Goal: Task Accomplishment & Management: Use online tool/utility

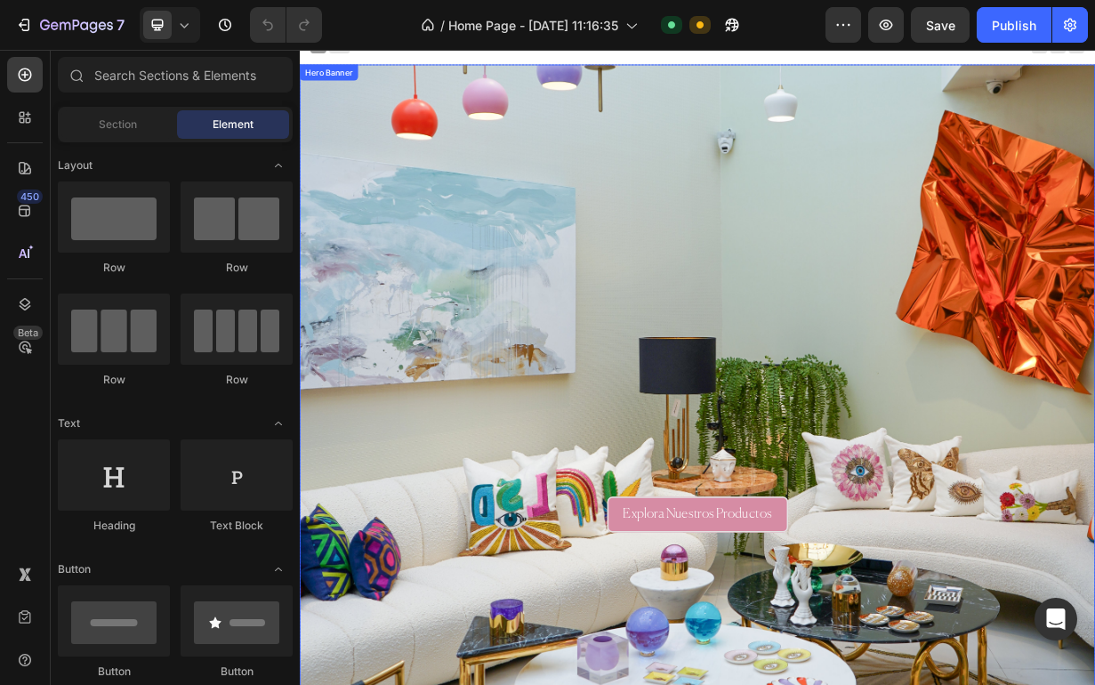
scroll to position [140, 0]
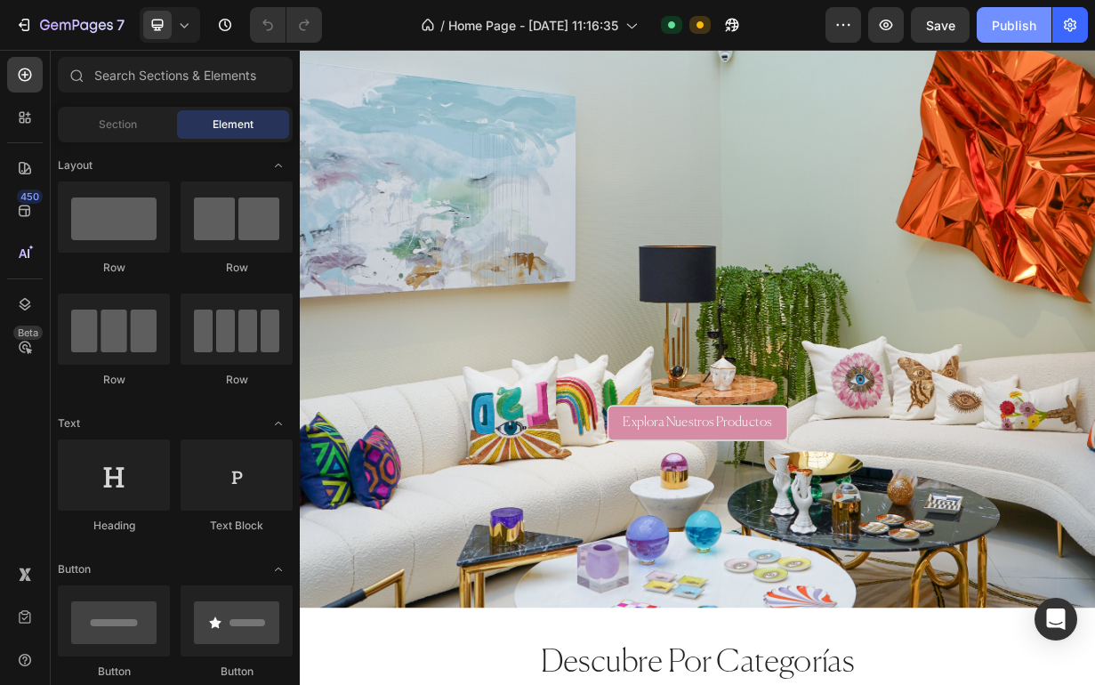
click at [1005, 24] on div "Publish" at bounding box center [1014, 25] width 44 height 19
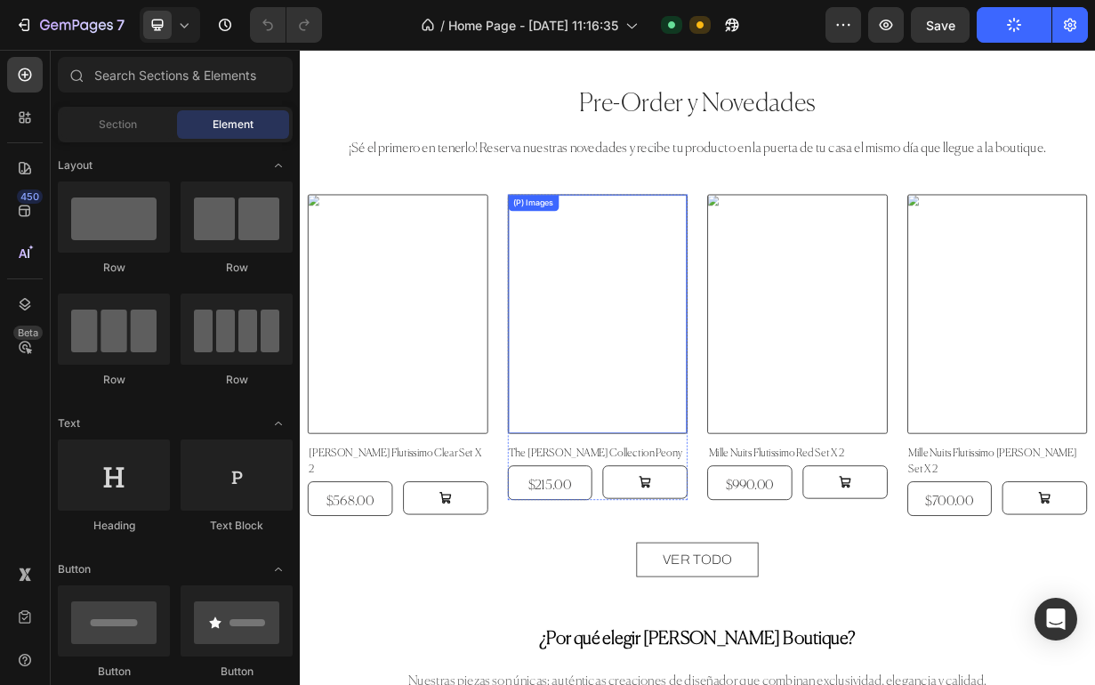
scroll to position [1827, 0]
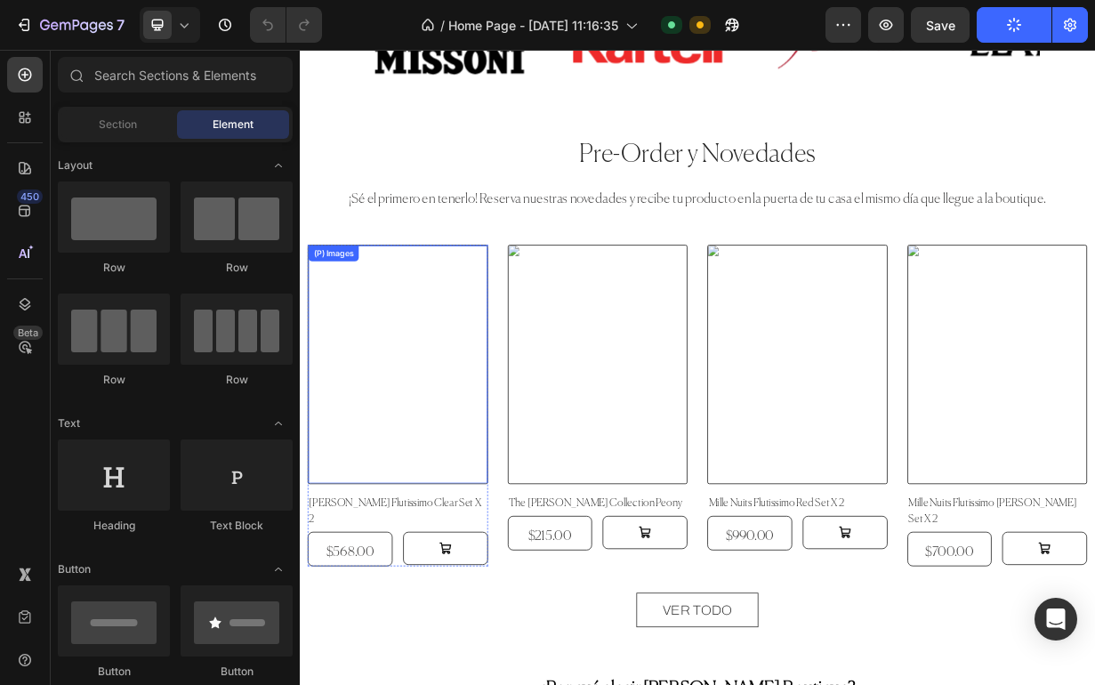
click at [522, 496] on img at bounding box center [431, 471] width 240 height 319
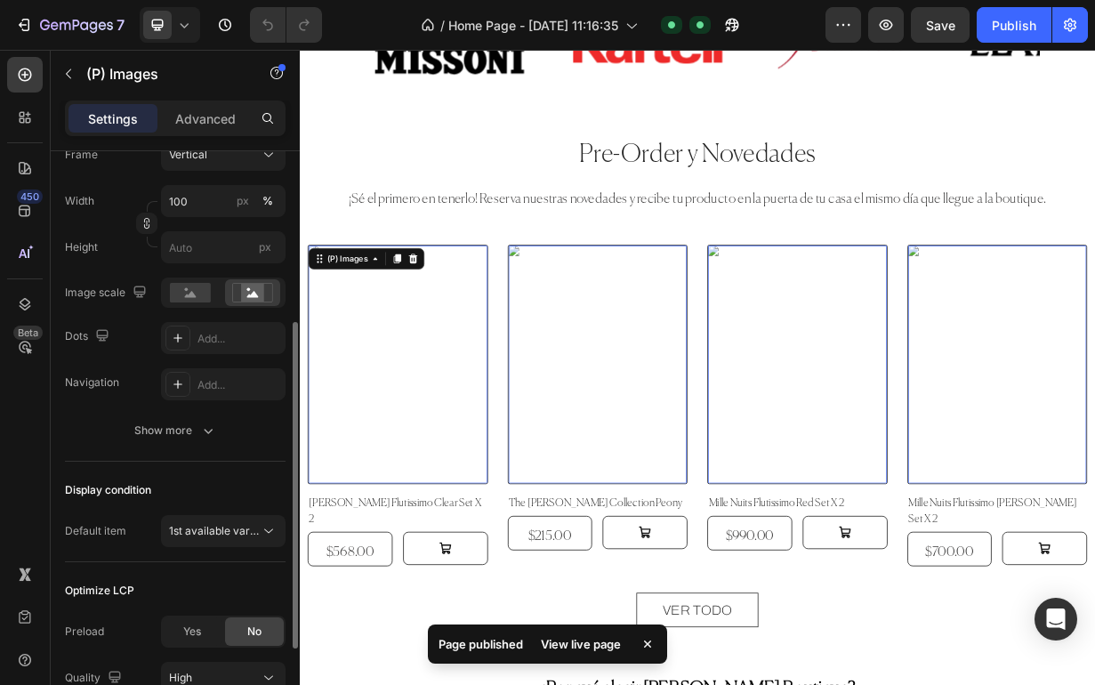
scroll to position [332, 0]
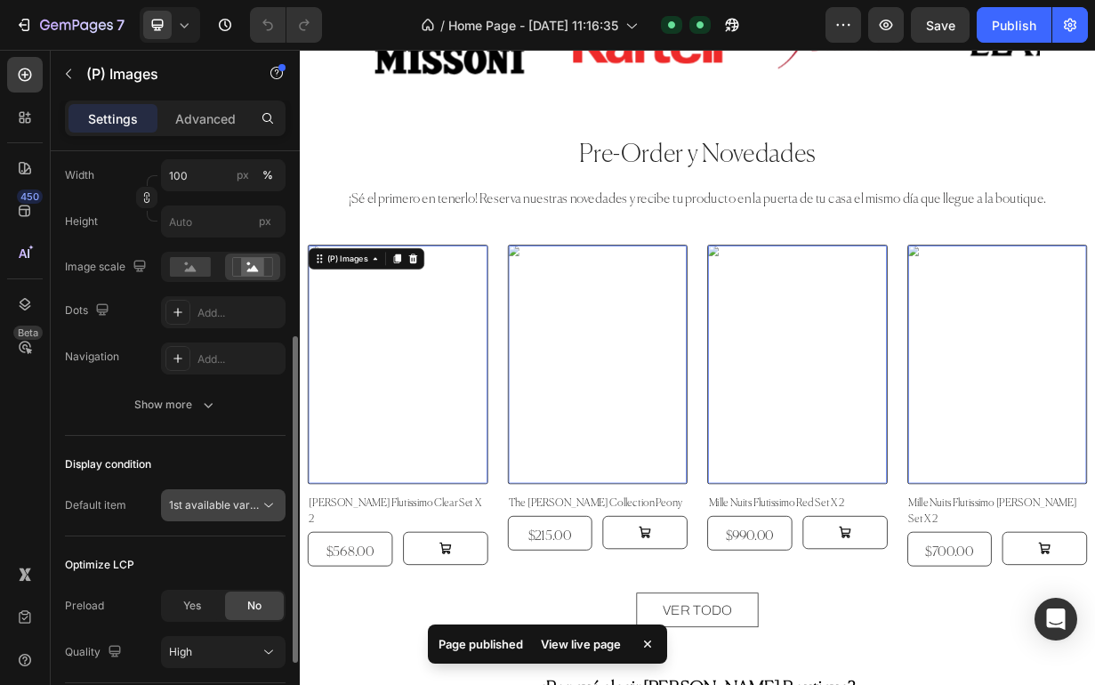
click at [222, 511] on span "1st available variant" at bounding box center [219, 504] width 100 height 13
click at [236, 446] on div "Display condition Default item 1st available variant" at bounding box center [175, 486] width 221 height 101
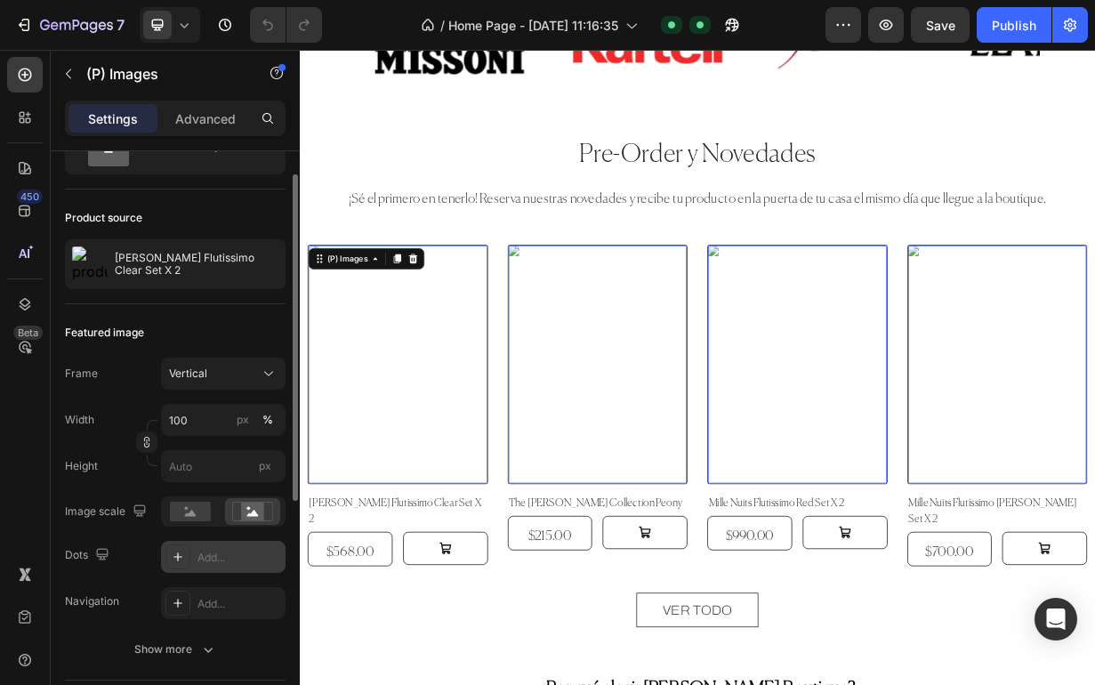
scroll to position [52, 0]
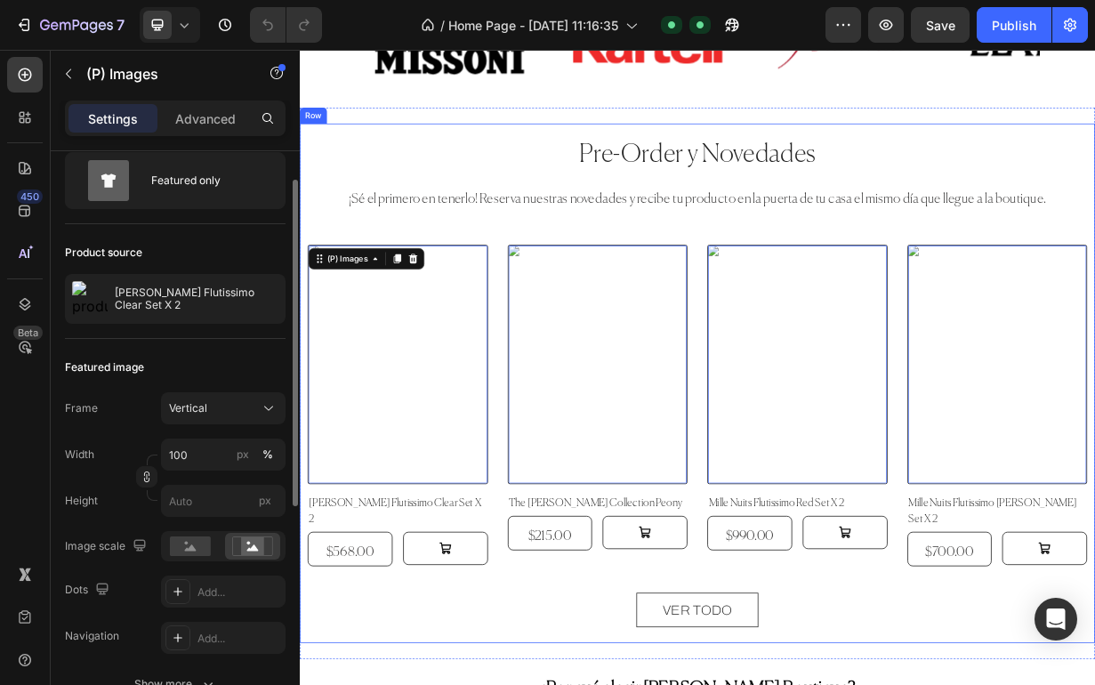
click at [525, 292] on div "Pre-Order y Novedades Heading ¡Sé el primero en tenerlo! Reserva nuestras noved…" at bounding box center [834, 497] width 1046 height 655
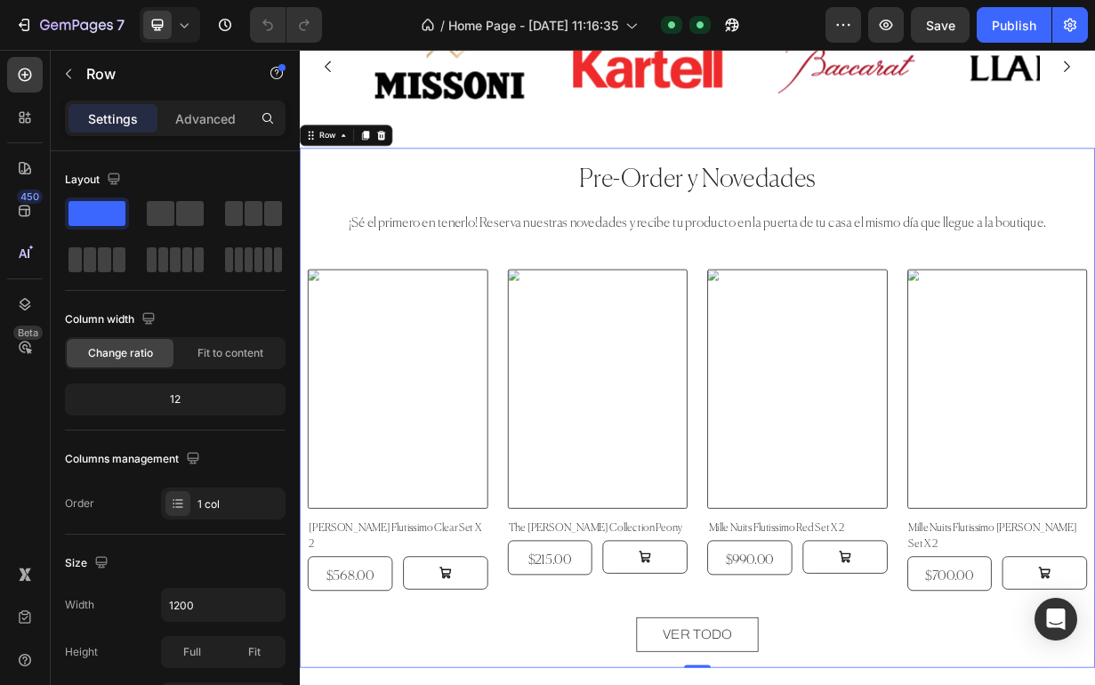
scroll to position [1738, 0]
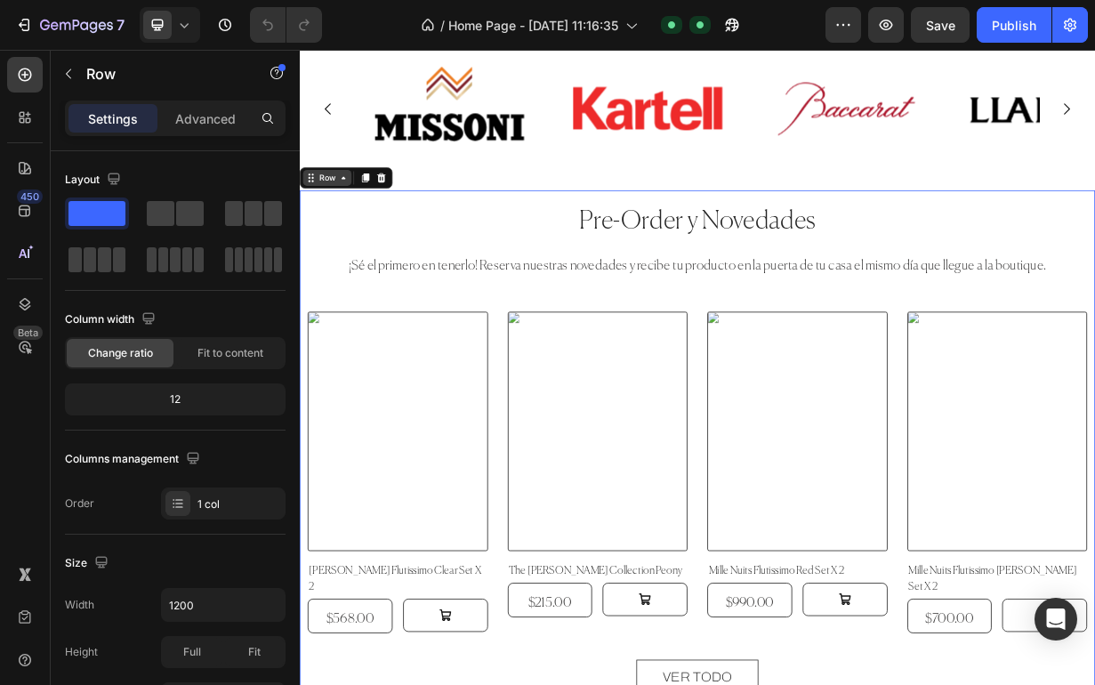
click at [361, 226] on icon at bounding box center [358, 221] width 14 height 14
click at [347, 218] on div "Row" at bounding box center [336, 222] width 29 height 16
click at [339, 233] on div "Row Section" at bounding box center [362, 221] width 125 height 28
click at [170, 98] on div "Row" at bounding box center [152, 75] width 203 height 51
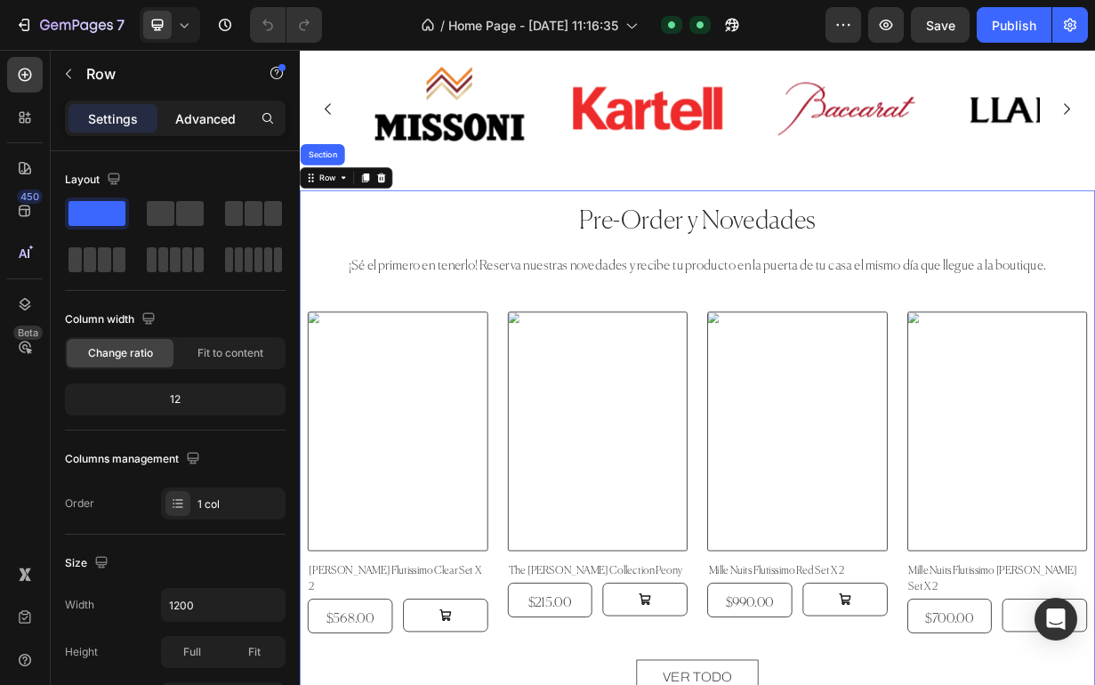
click at [210, 117] on p "Advanced" at bounding box center [205, 118] width 61 height 19
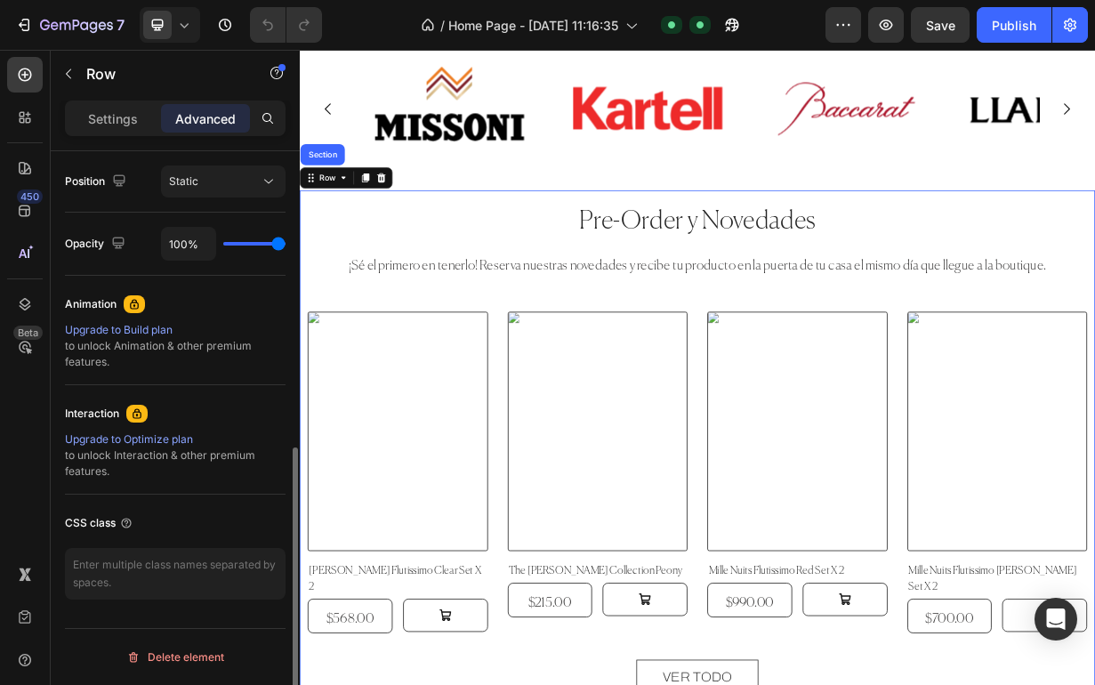
scroll to position [626, 0]
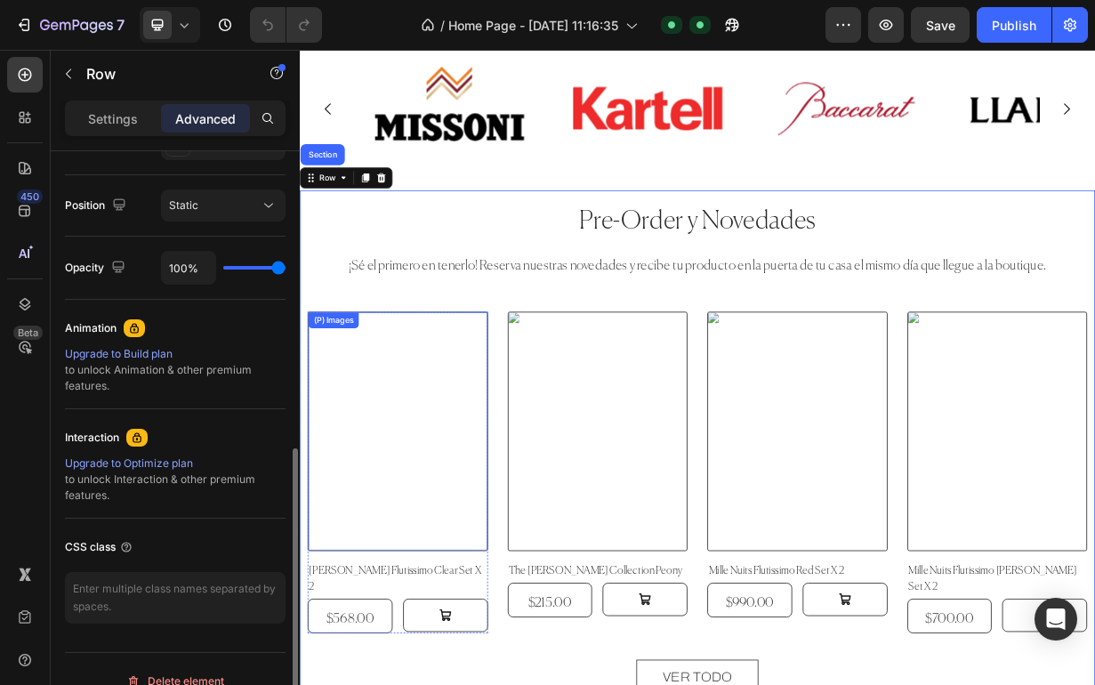
click at [537, 525] on img at bounding box center [431, 561] width 240 height 319
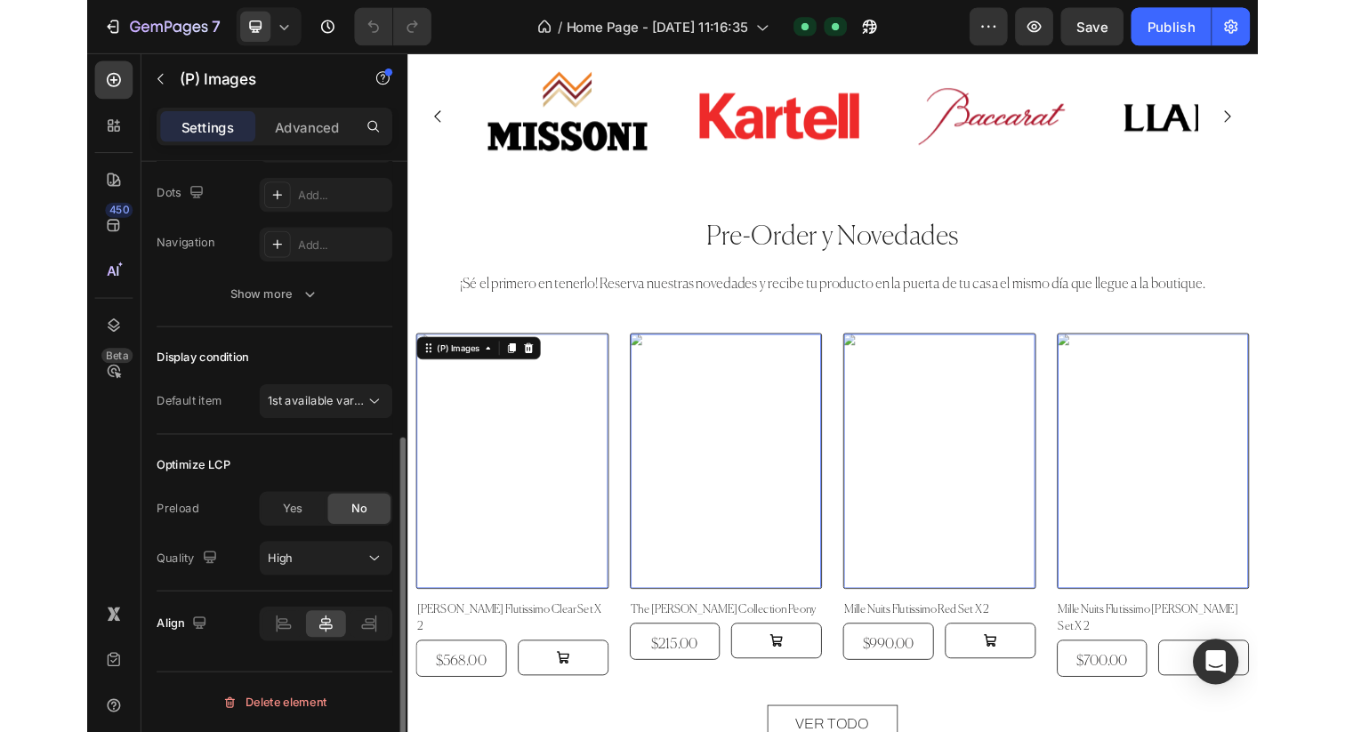
scroll to position [0, 0]
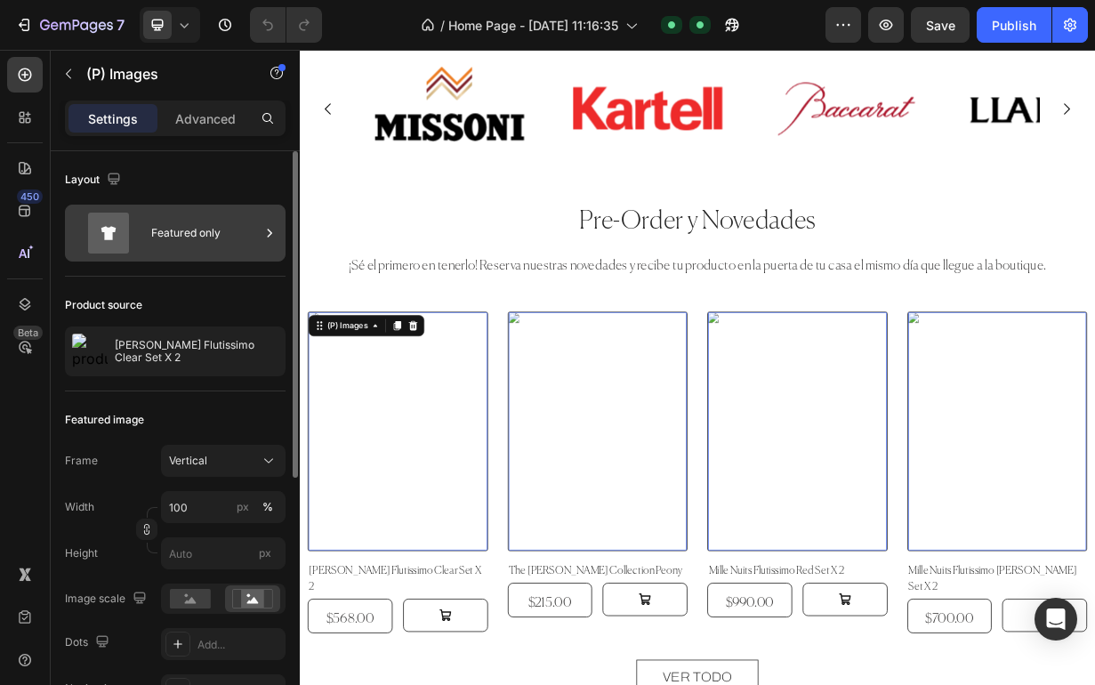
click at [227, 248] on div "Featured only" at bounding box center [205, 233] width 109 height 41
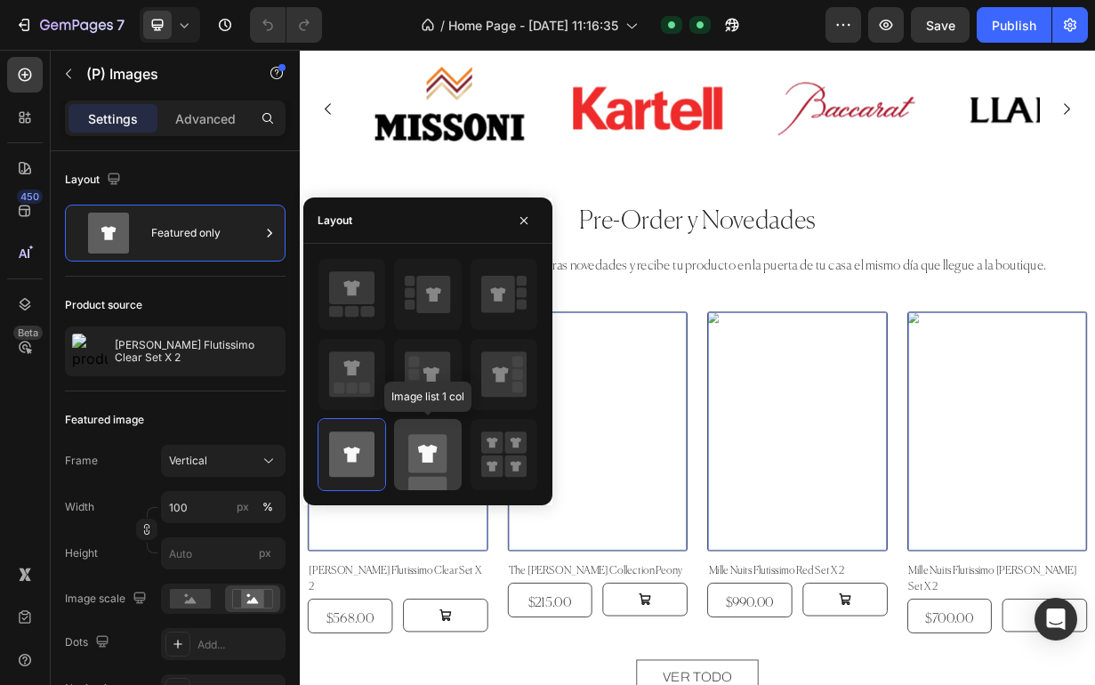
click at [450, 448] on div at bounding box center [427, 454] width 67 height 71
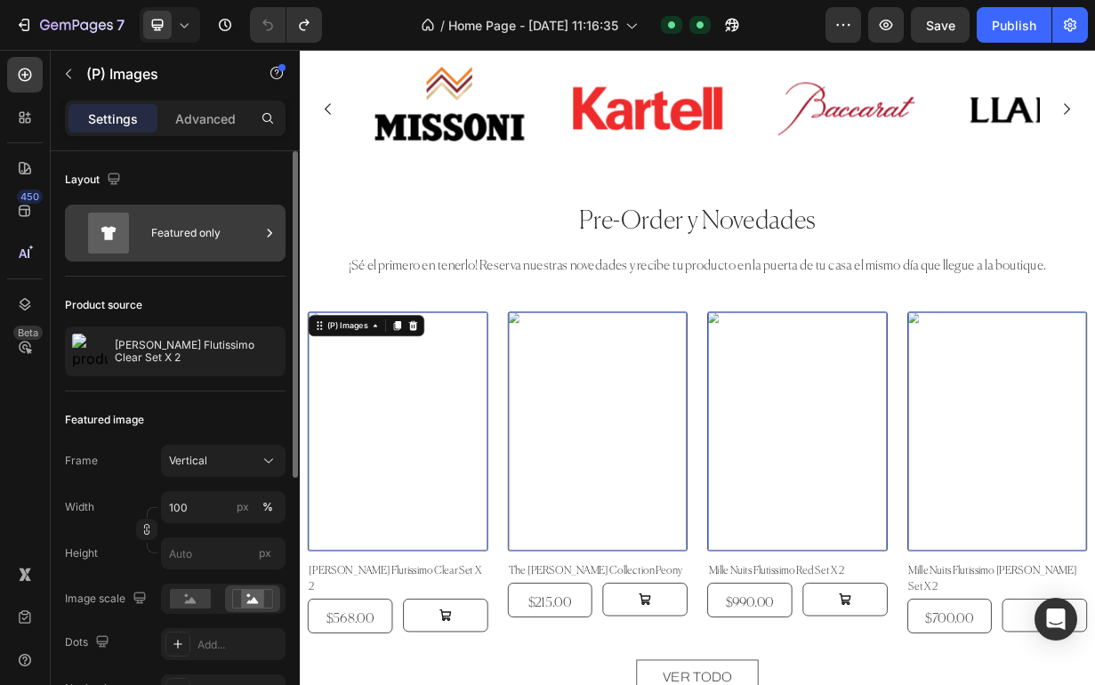
click at [175, 235] on div "Featured only" at bounding box center [205, 233] width 109 height 41
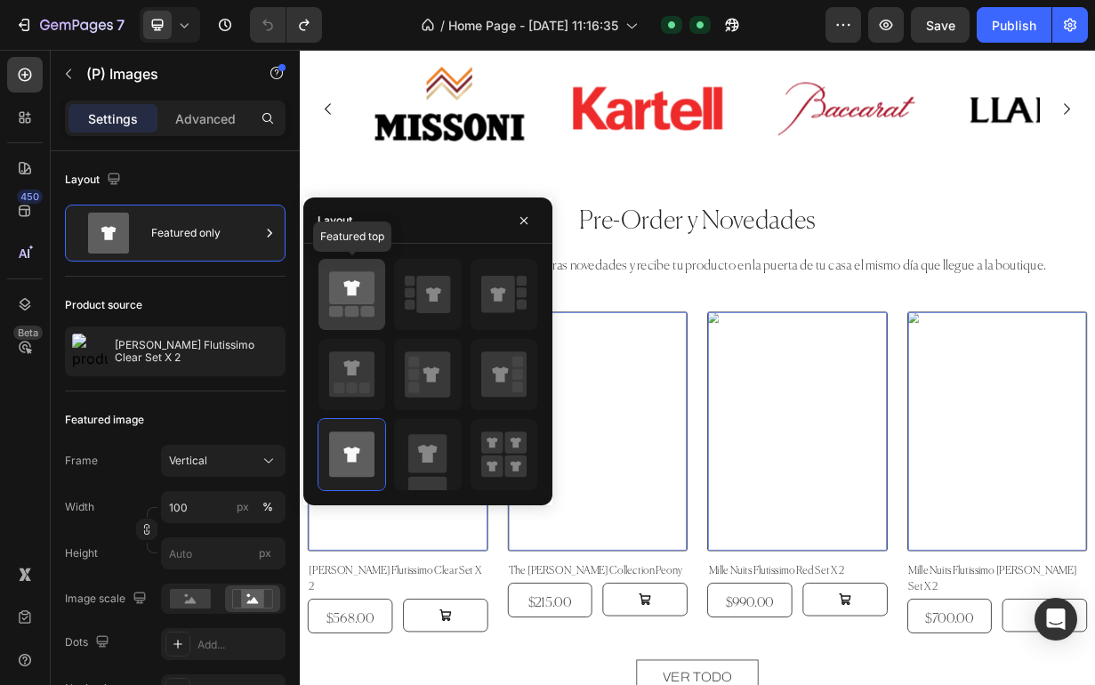
click at [369, 300] on icon at bounding box center [351, 287] width 45 height 33
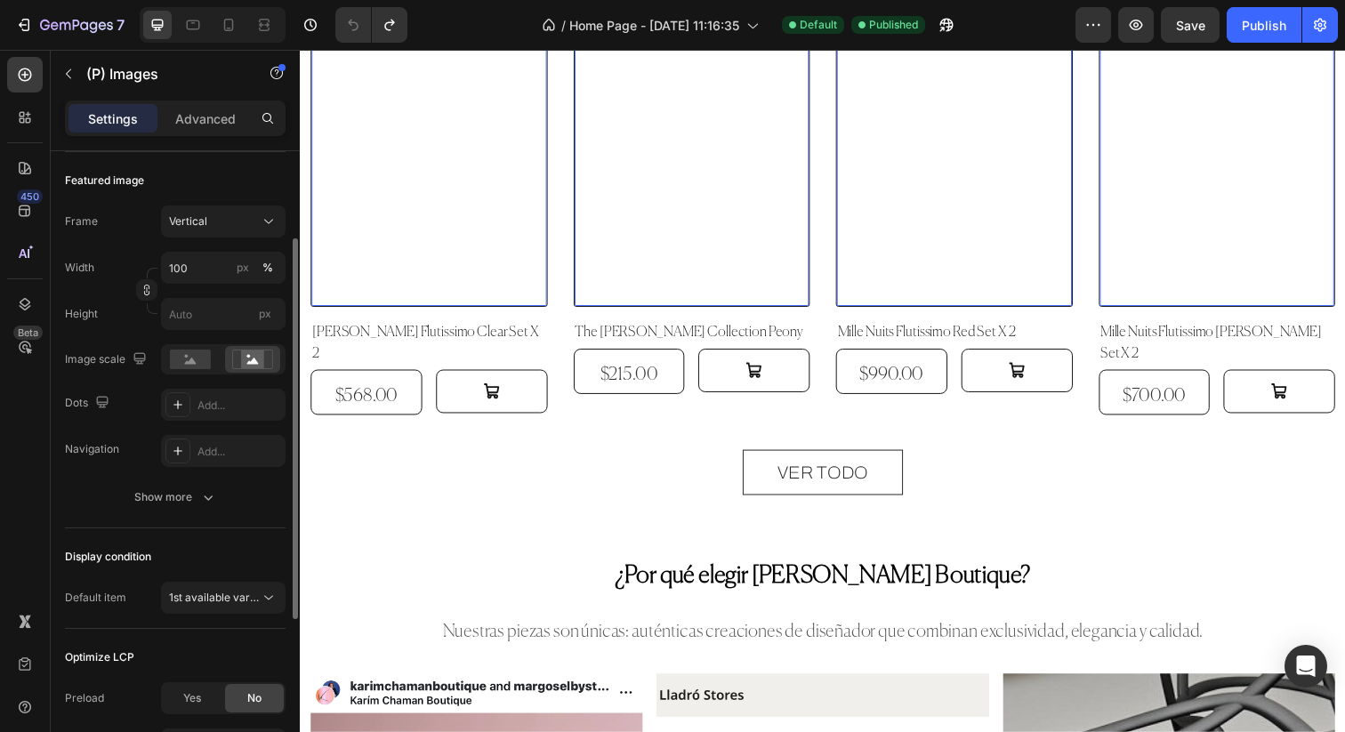
scroll to position [273, 0]
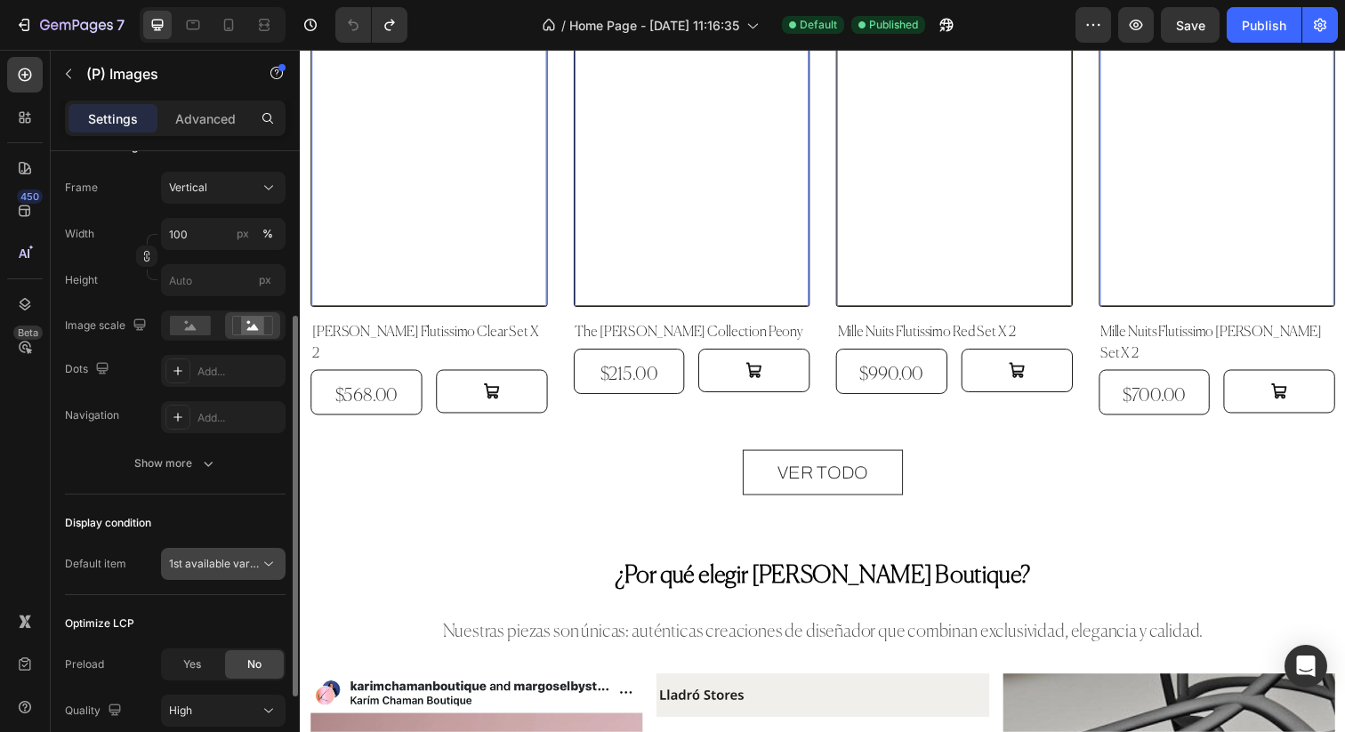
click at [223, 569] on span "1st available variant" at bounding box center [219, 563] width 100 height 13
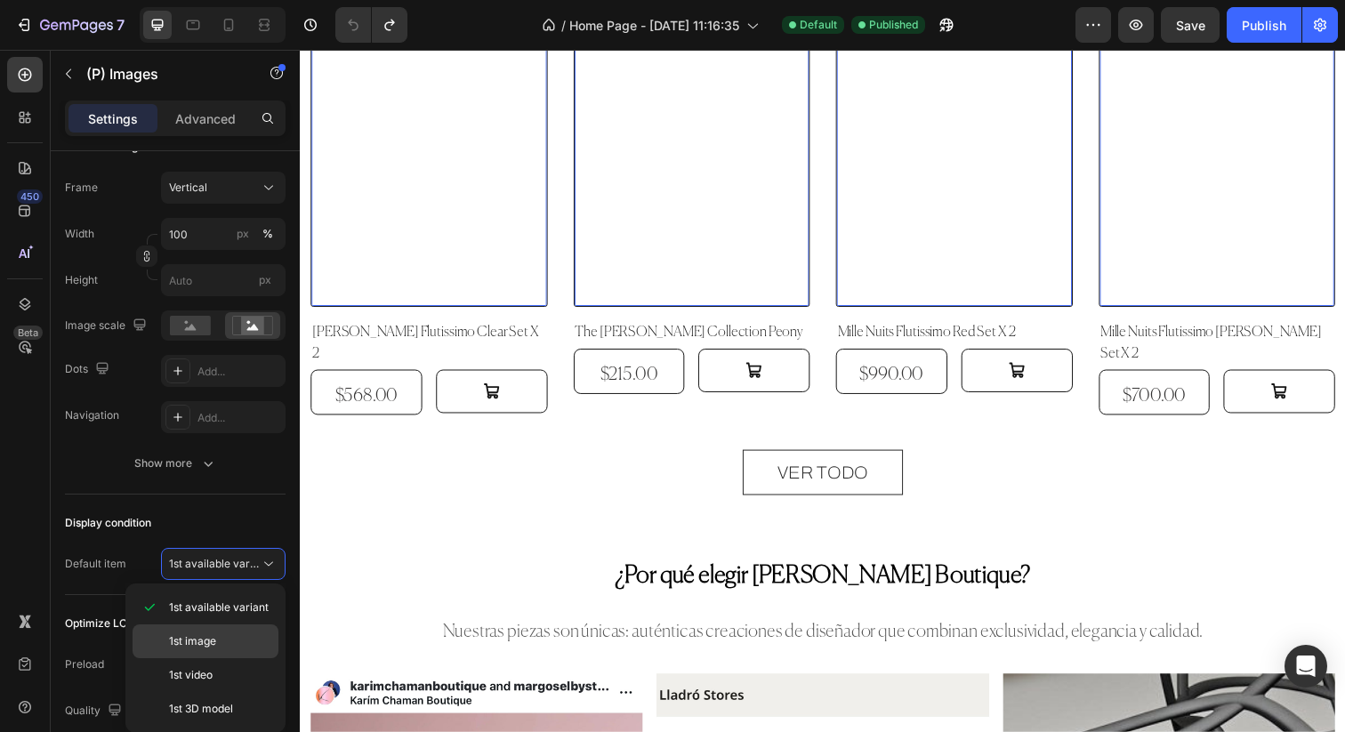
click at [221, 643] on p "1st image" at bounding box center [219, 641] width 101 height 16
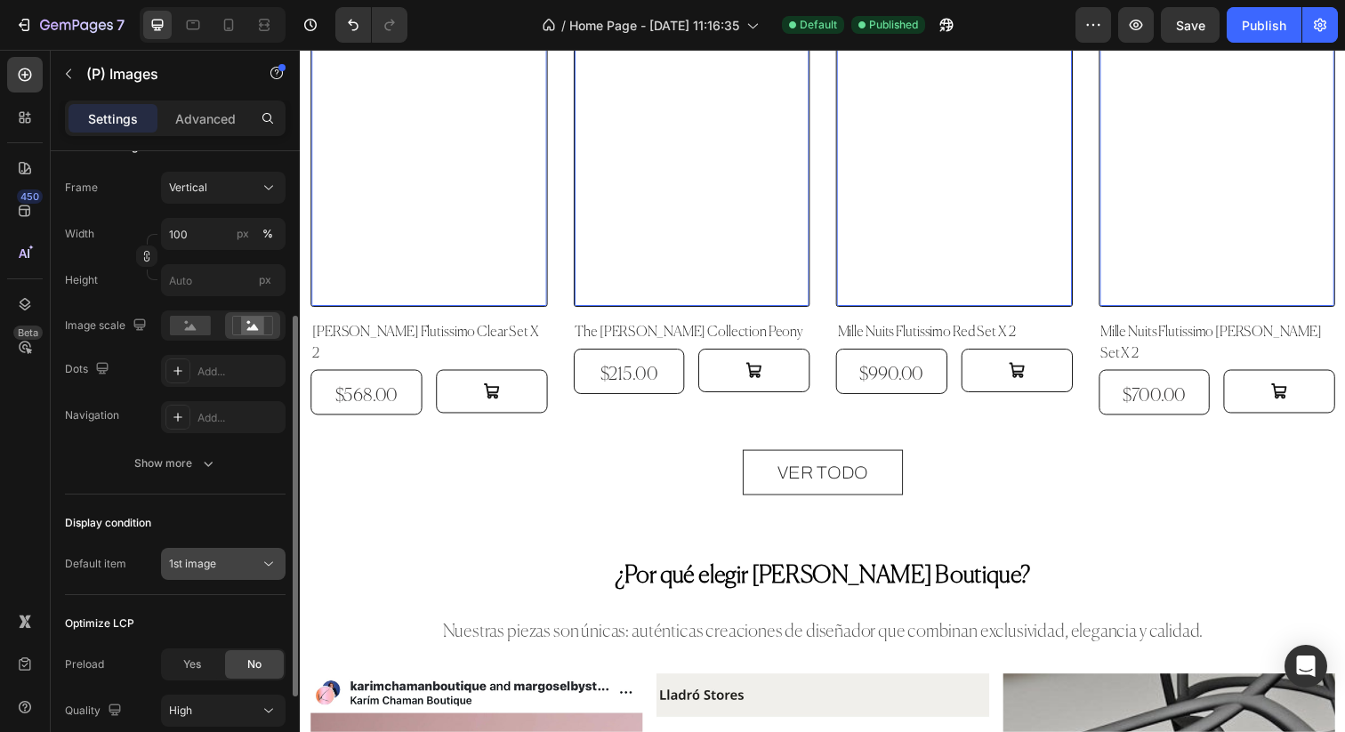
click at [237, 567] on div "1st image" at bounding box center [214, 564] width 91 height 16
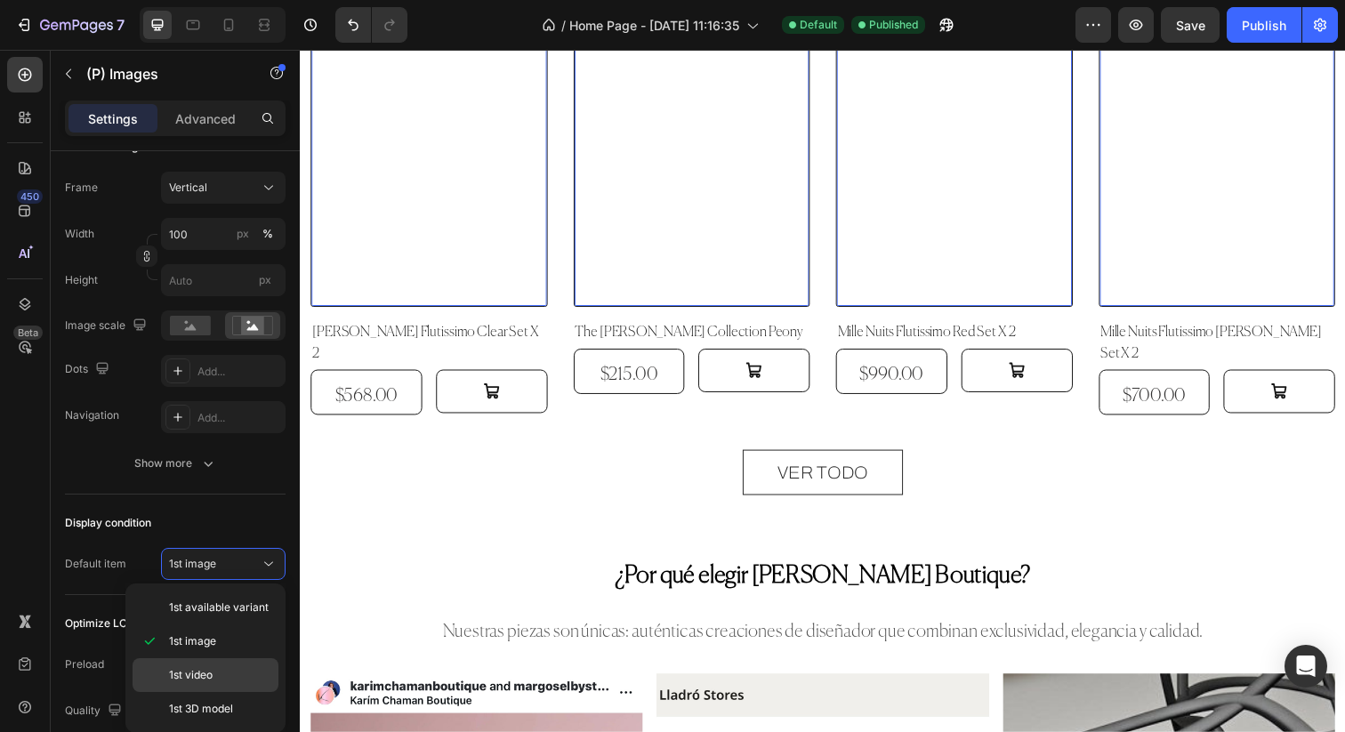
click at [212, 669] on span "1st video" at bounding box center [191, 675] width 44 height 16
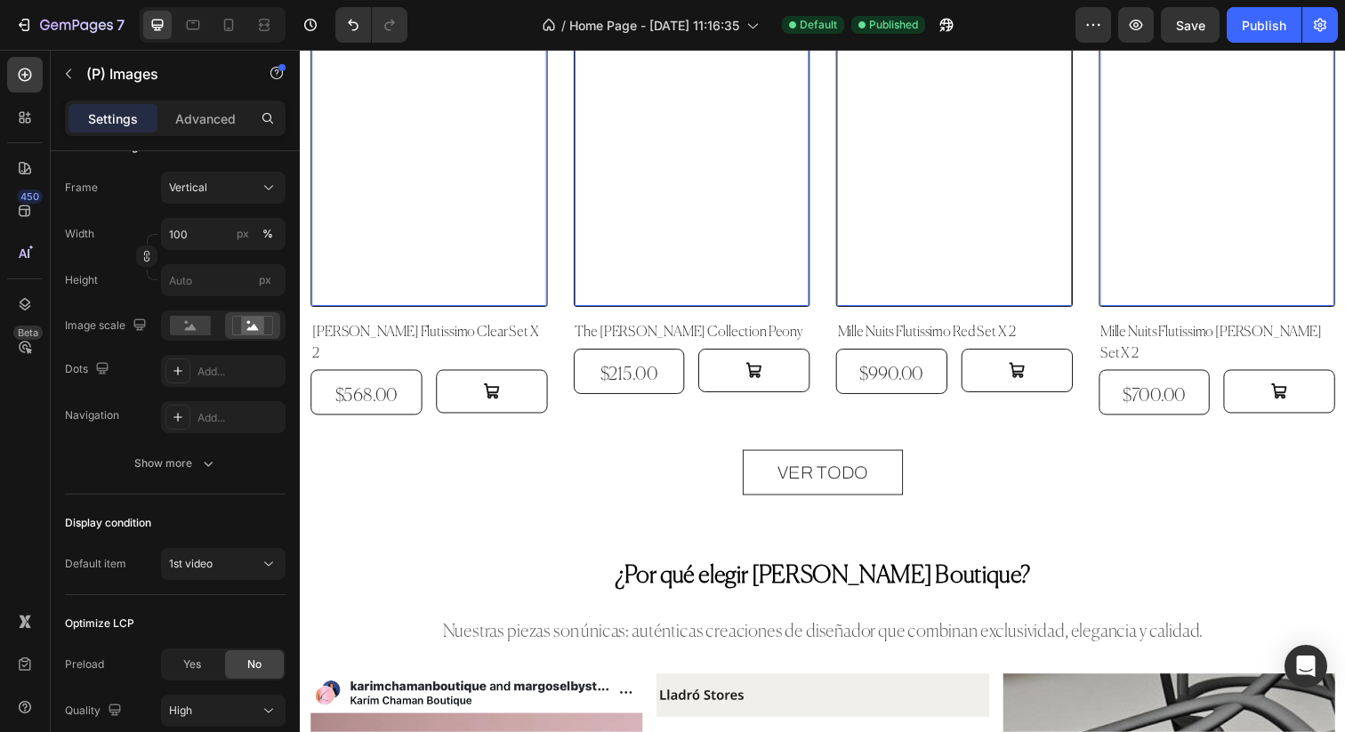
click at [432, 266] on img at bounding box center [431, 151] width 240 height 319
click at [229, 580] on div "Display condition Default item 1st video" at bounding box center [175, 545] width 221 height 101
click at [238, 562] on div "1st video" at bounding box center [214, 564] width 91 height 16
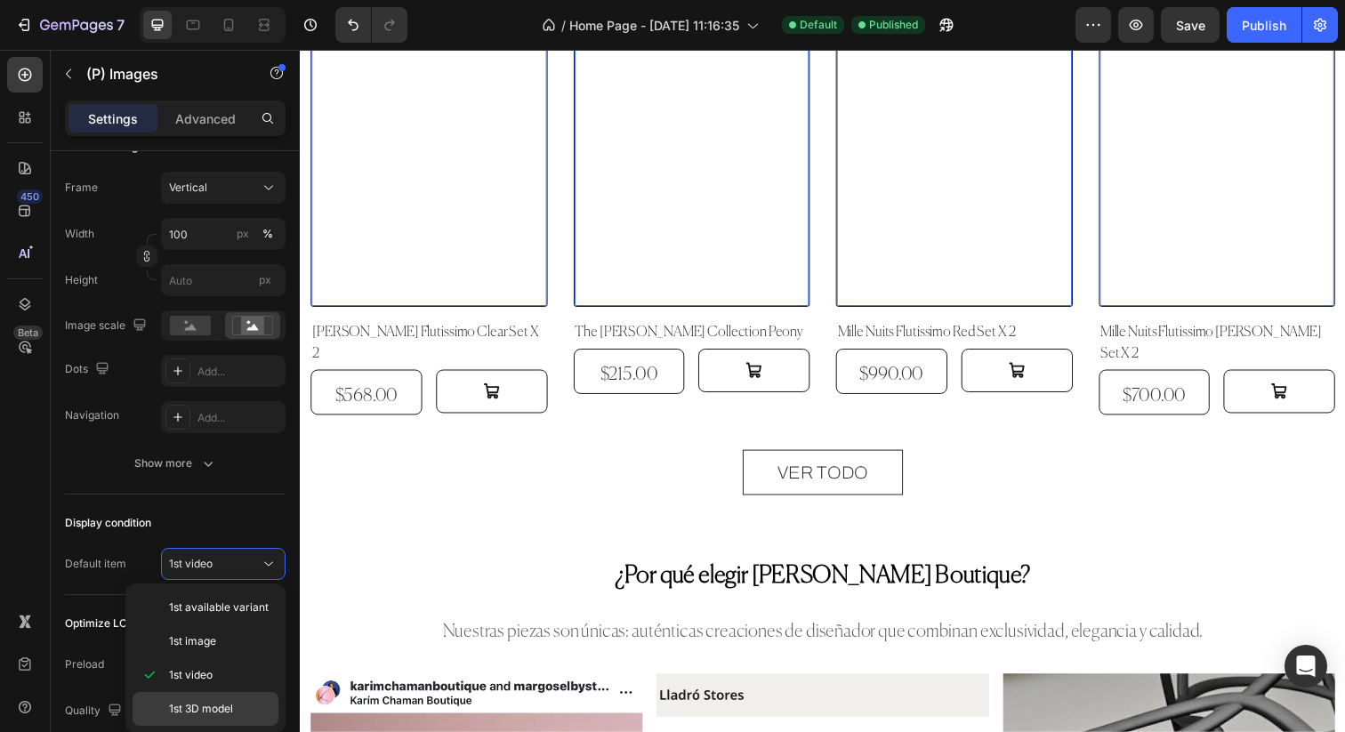
click at [220, 706] on span "1st 3D model" at bounding box center [201, 709] width 64 height 16
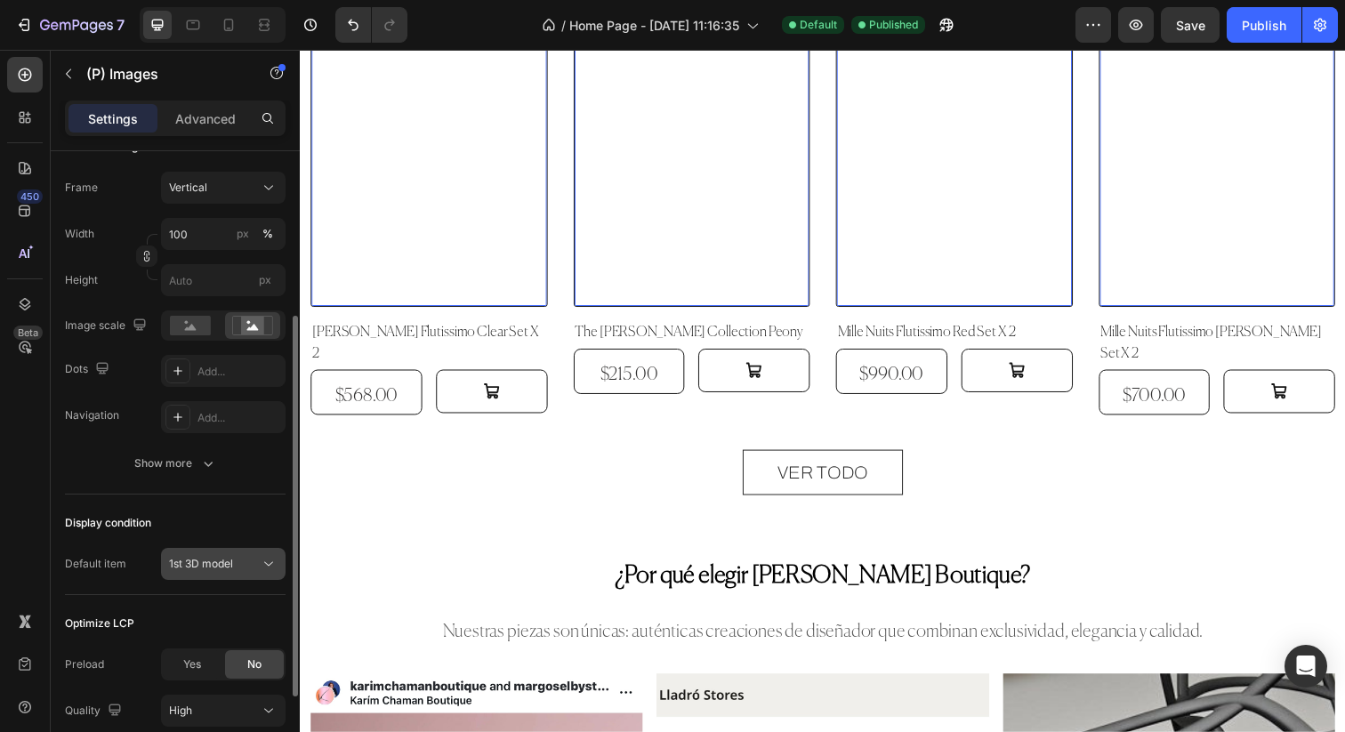
click at [262, 569] on icon at bounding box center [269, 564] width 18 height 18
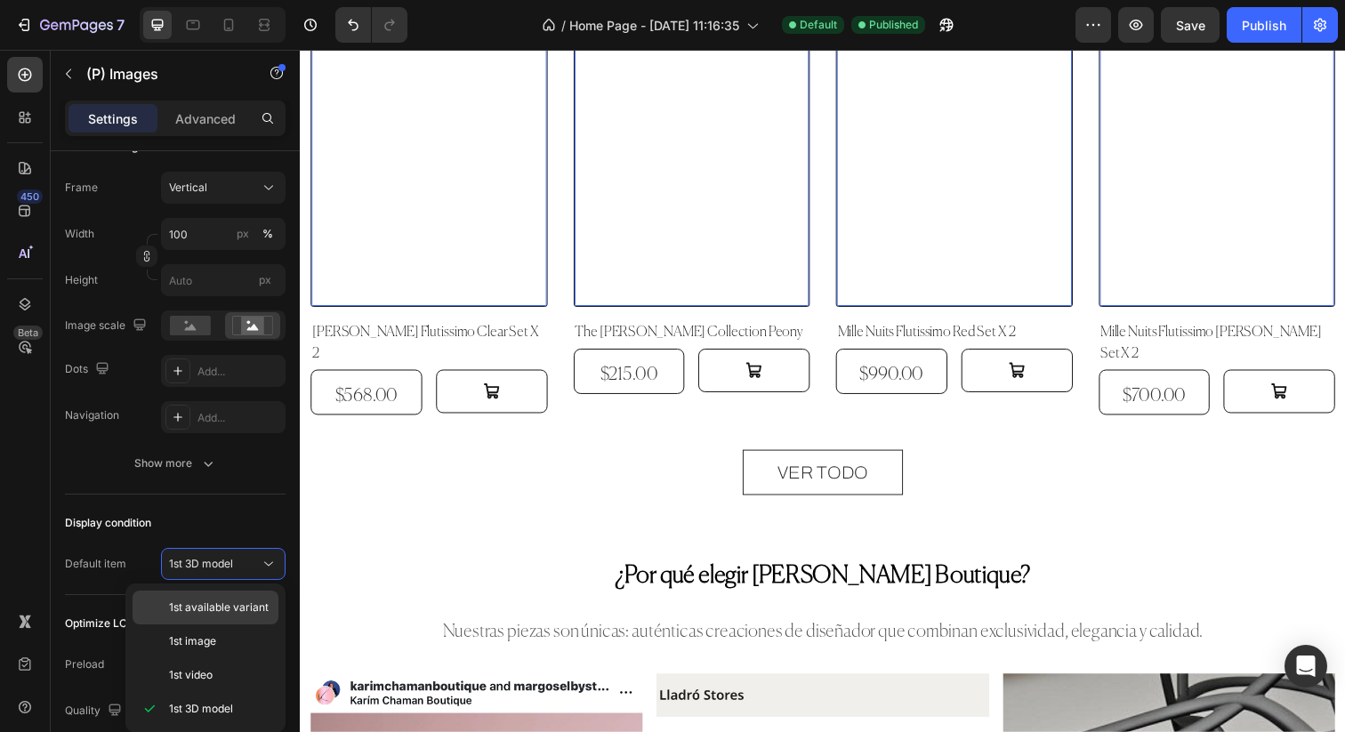
click at [246, 600] on span "1st available variant" at bounding box center [219, 608] width 100 height 16
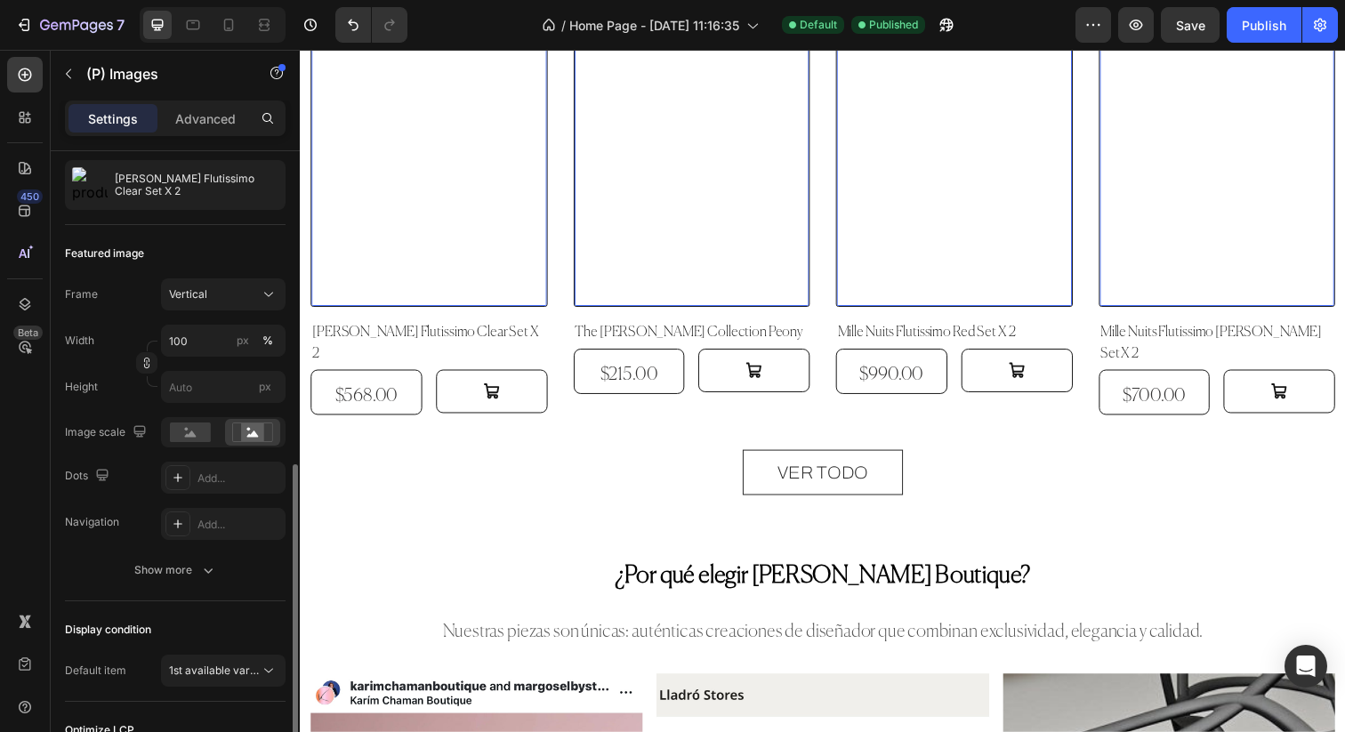
scroll to position [0, 0]
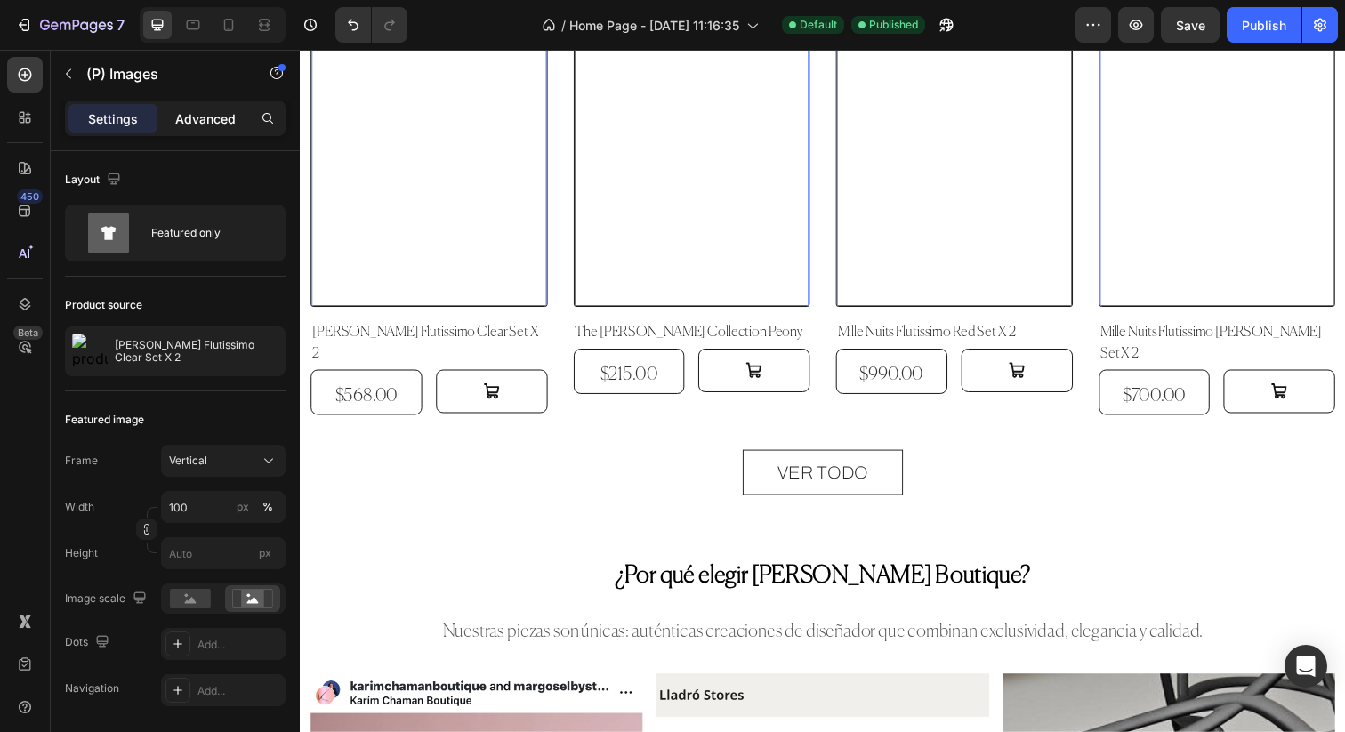
click at [221, 109] on p "Advanced" at bounding box center [205, 118] width 61 height 19
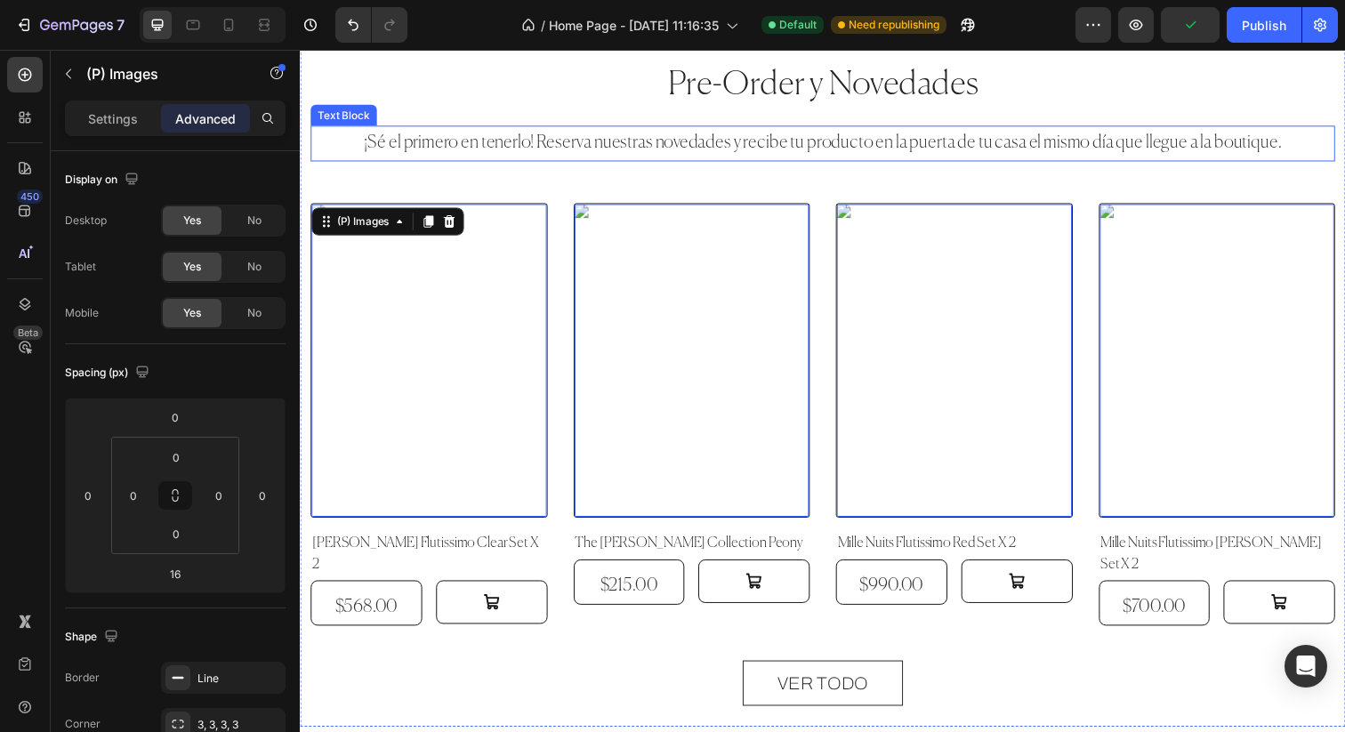
scroll to position [1652, 0]
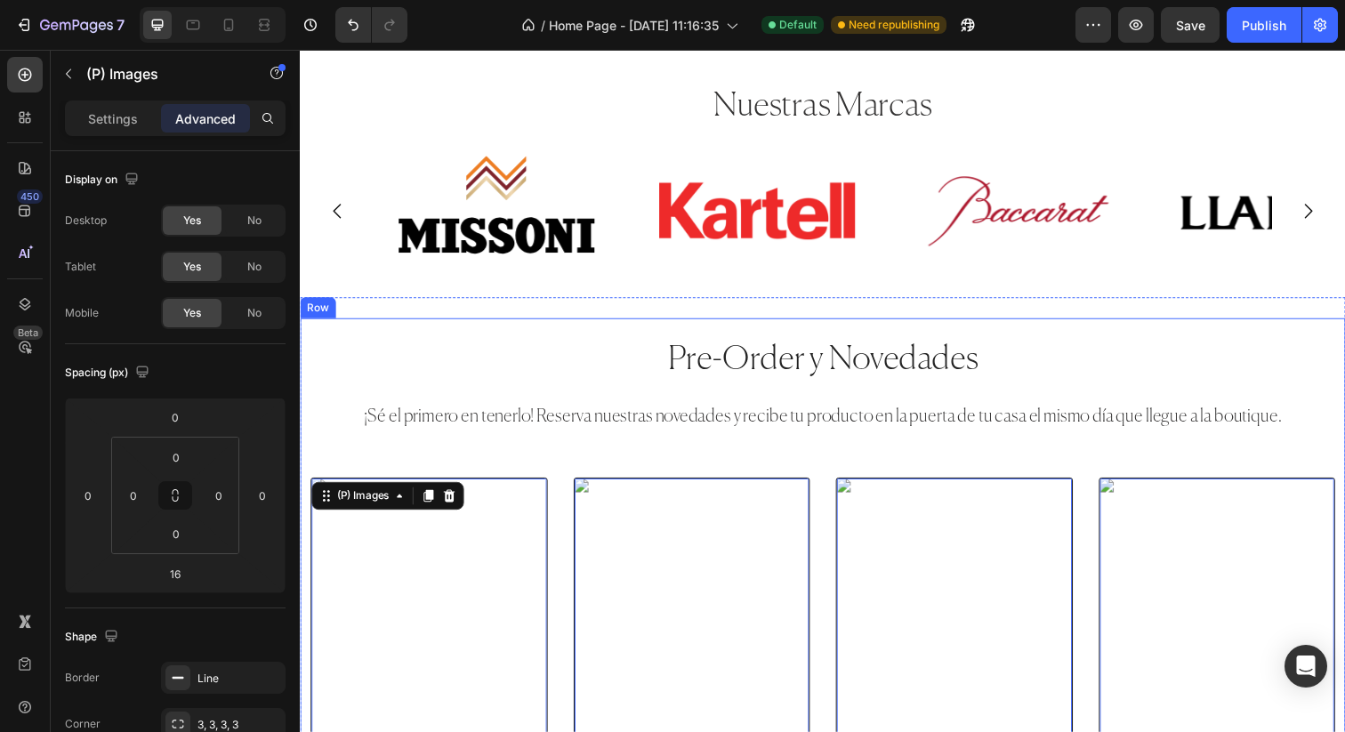
click at [588, 449] on div "Pre-Order y Novedades Heading ¡Sé el primero en tenerlo! Reserva nuestras noved…" at bounding box center [834, 672] width 1046 height 655
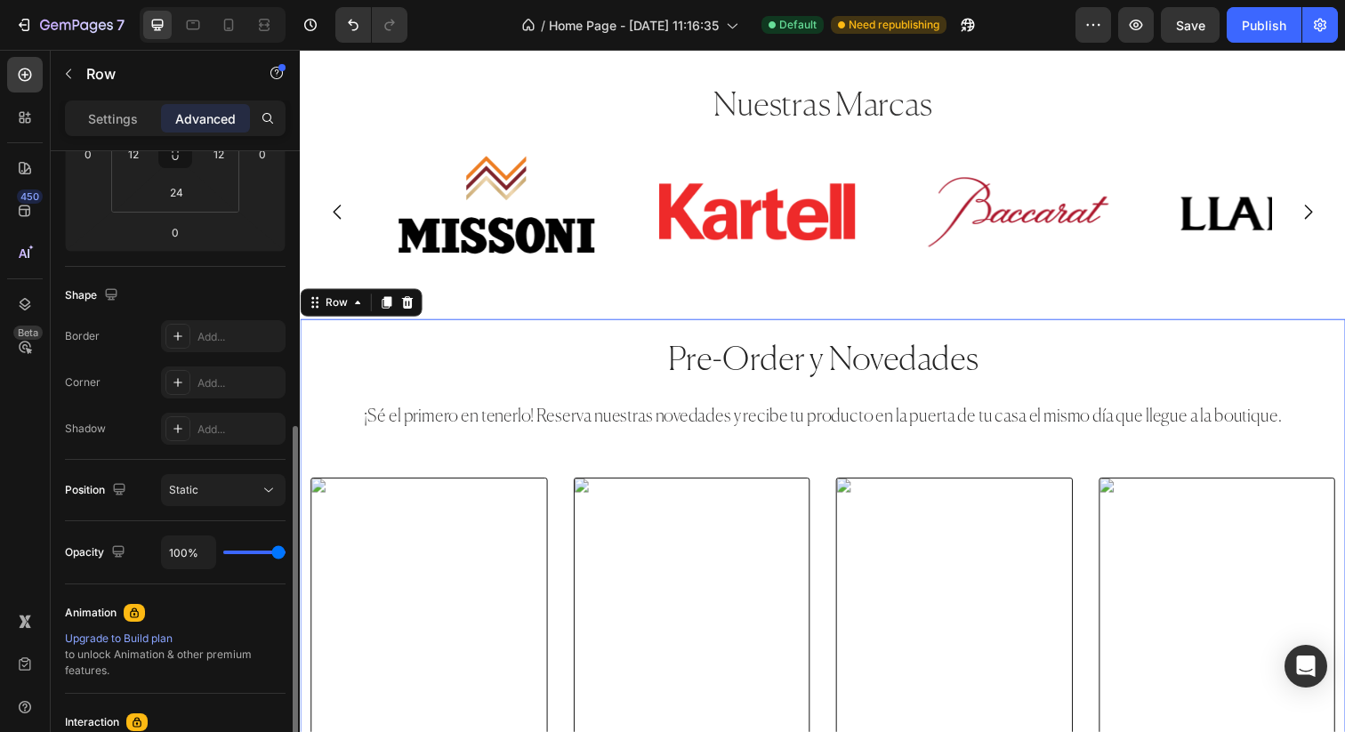
scroll to position [0, 0]
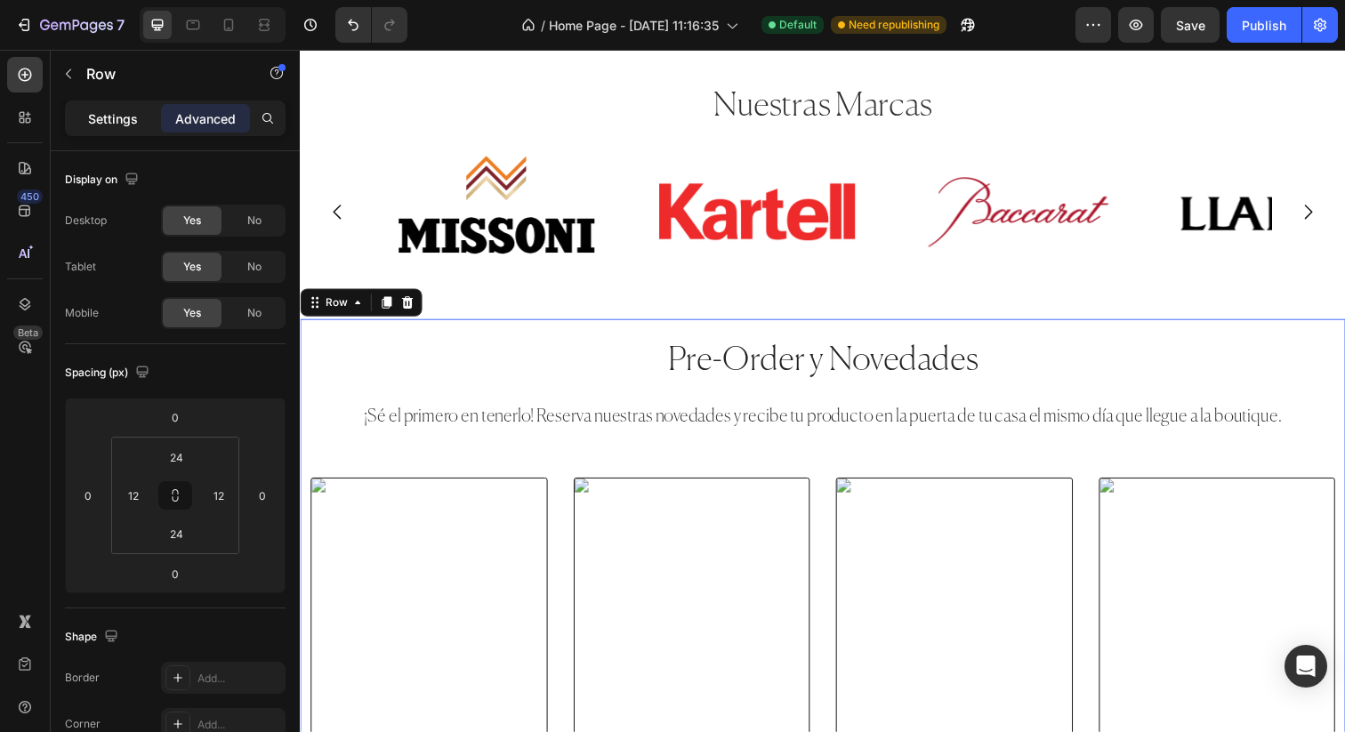
click at [146, 122] on div "Settings" at bounding box center [113, 118] width 89 height 28
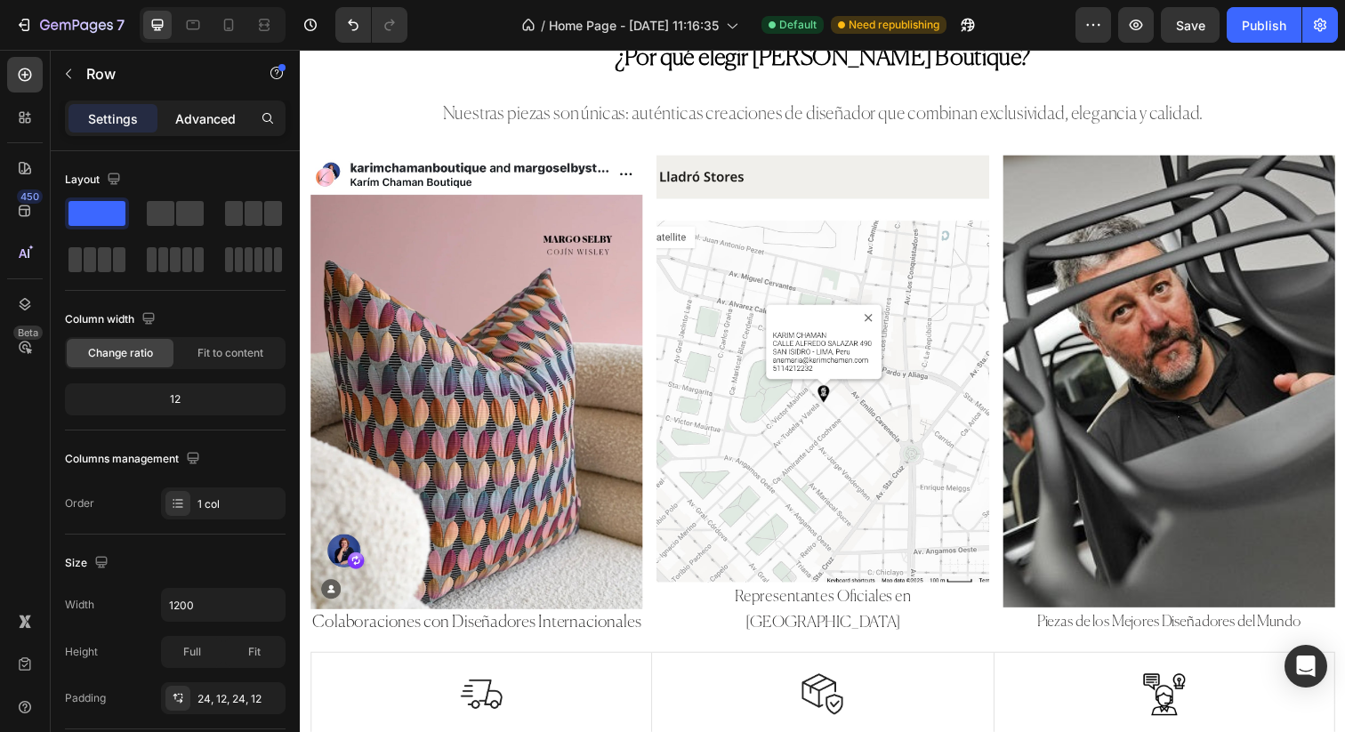
click at [197, 111] on p "Advanced" at bounding box center [205, 118] width 61 height 19
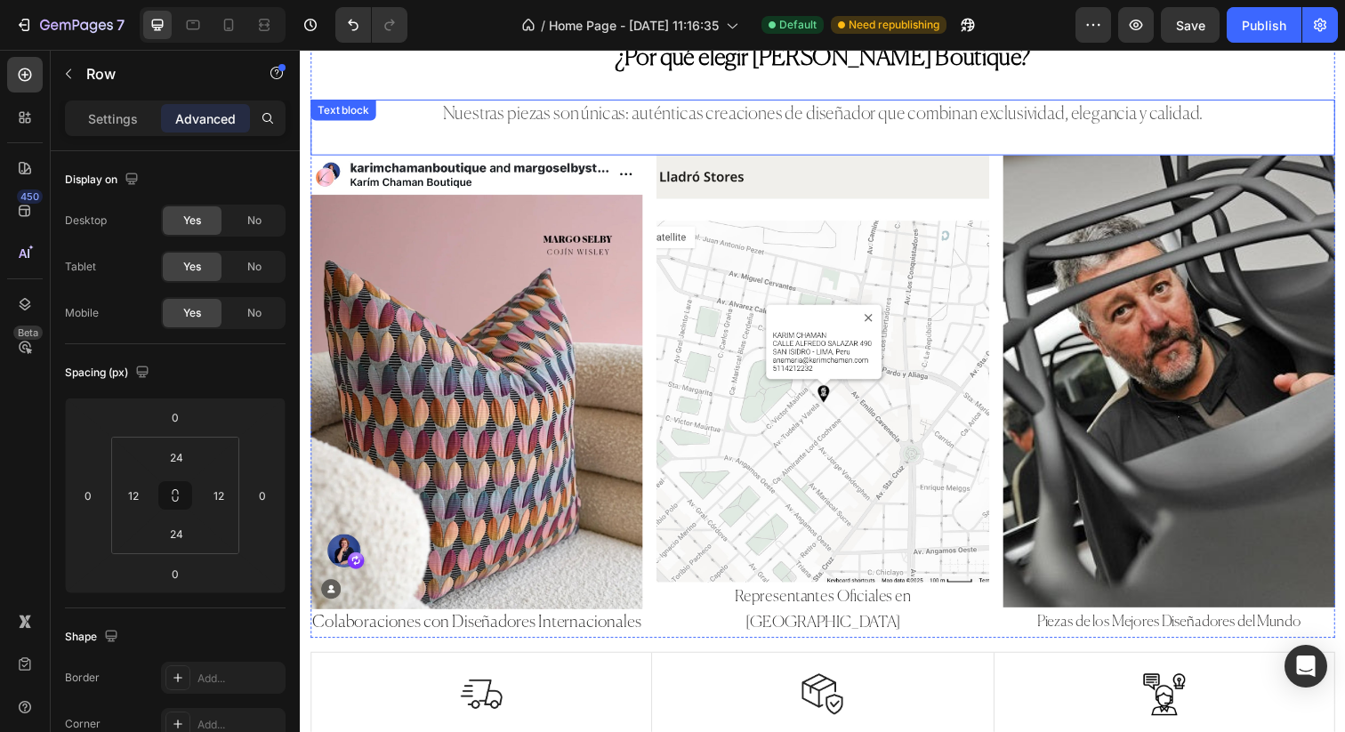
scroll to position [2069, 0]
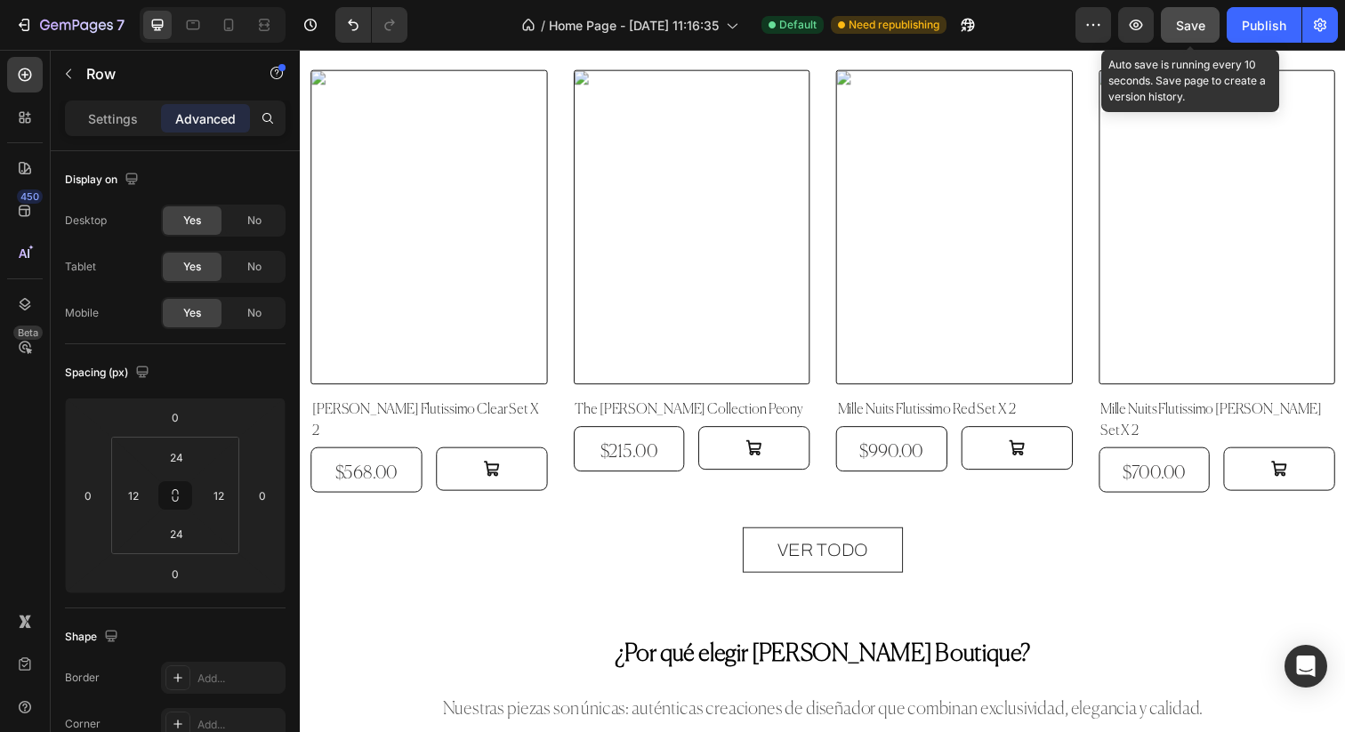
click at [1209, 36] on button "Save" at bounding box center [1190, 25] width 59 height 36
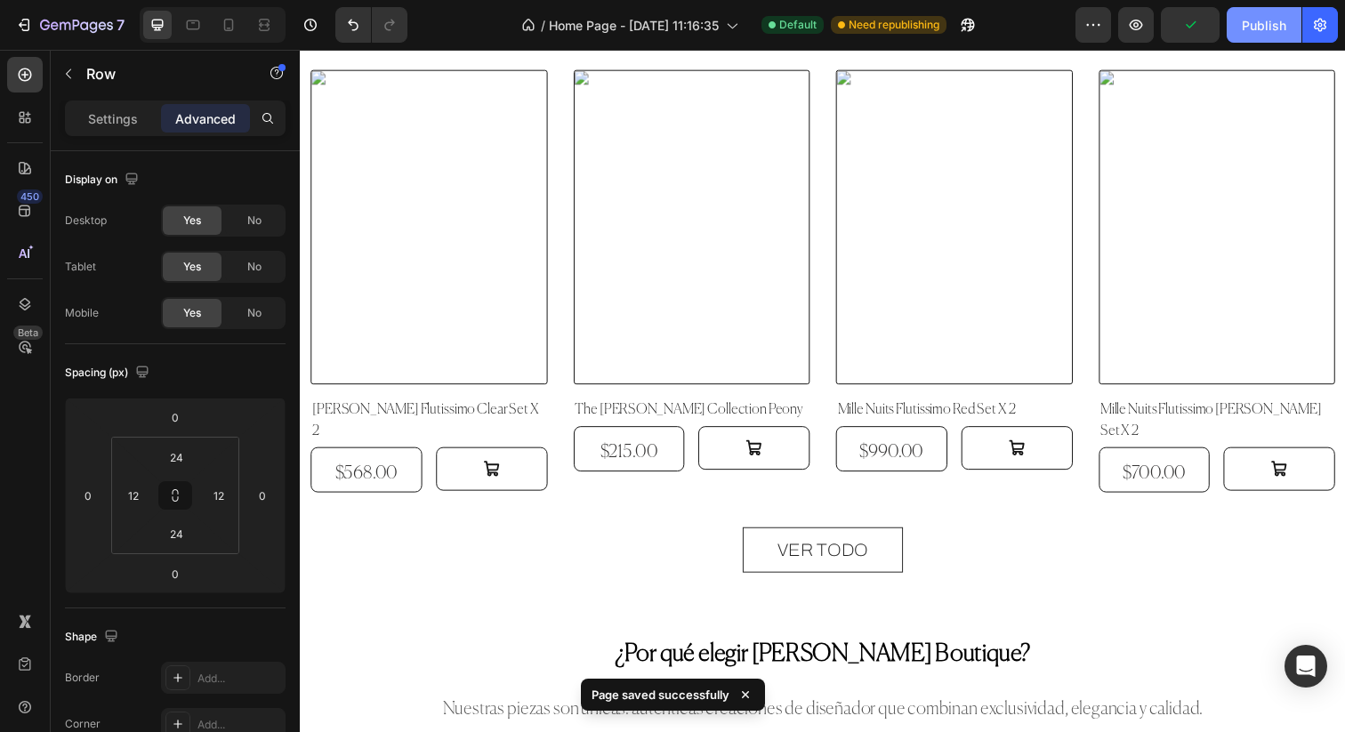
click at [1258, 36] on button "Publish" at bounding box center [1264, 25] width 75 height 36
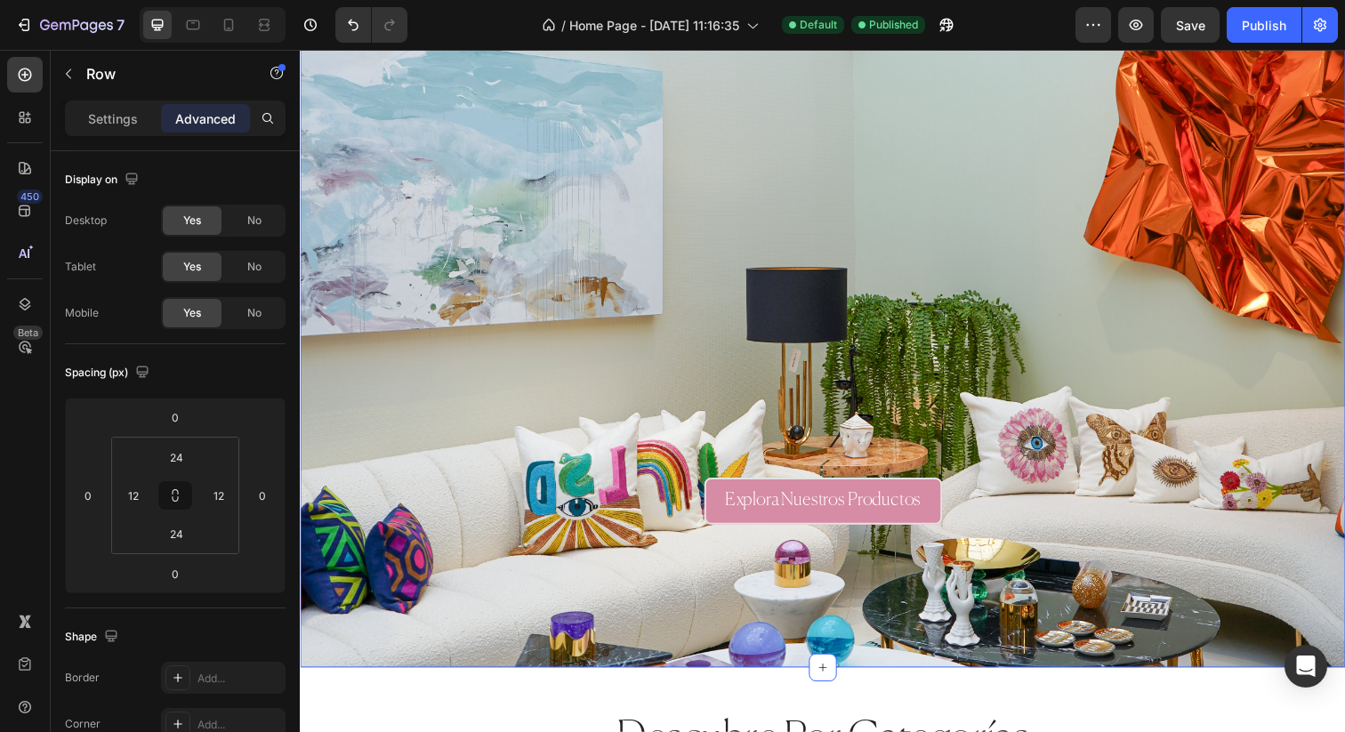
scroll to position [0, 0]
